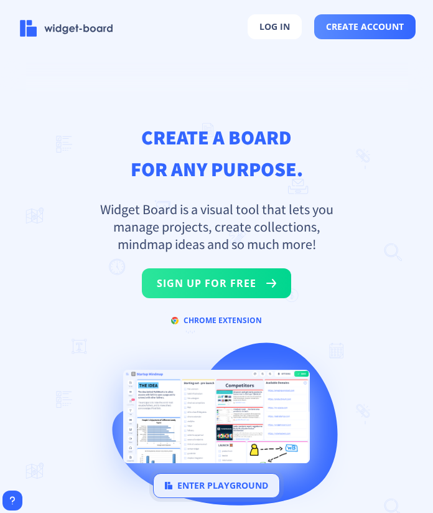
click at [222, 489] on button "enter playground" at bounding box center [216, 485] width 127 height 25
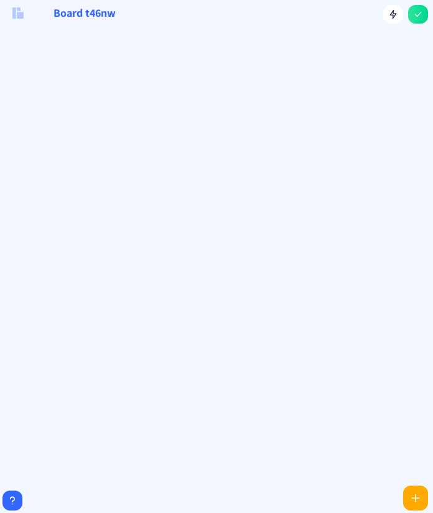
type input "Board 4o44a"
click at [416, 496] on icon at bounding box center [415, 498] width 8 height 8
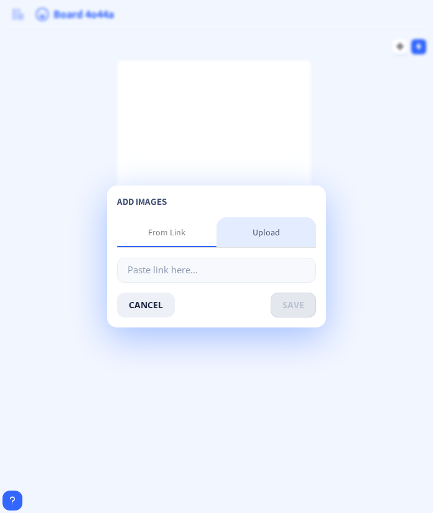
click at [268, 230] on div "Upload" at bounding box center [266, 232] width 27 height 12
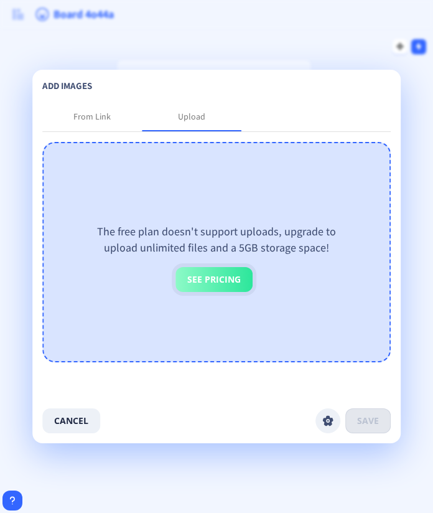
click at [228, 279] on button "See Pricing" at bounding box center [214, 279] width 77 height 25
